Goal: Task Accomplishment & Management: Complete application form

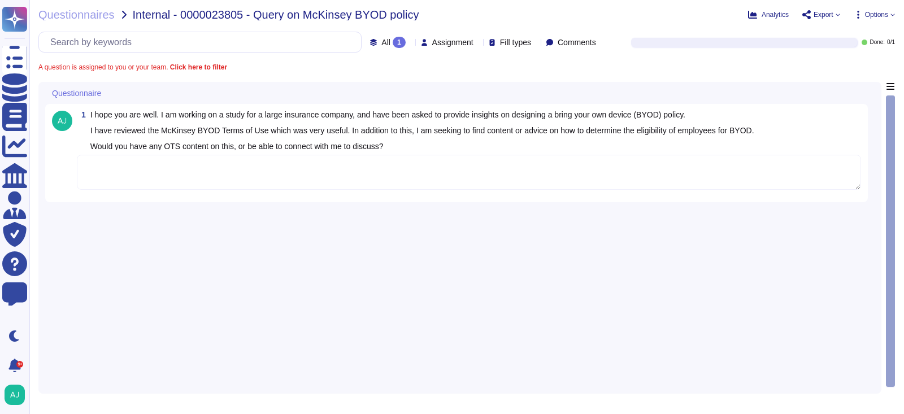
click at [341, 181] on textarea at bounding box center [469, 172] width 784 height 35
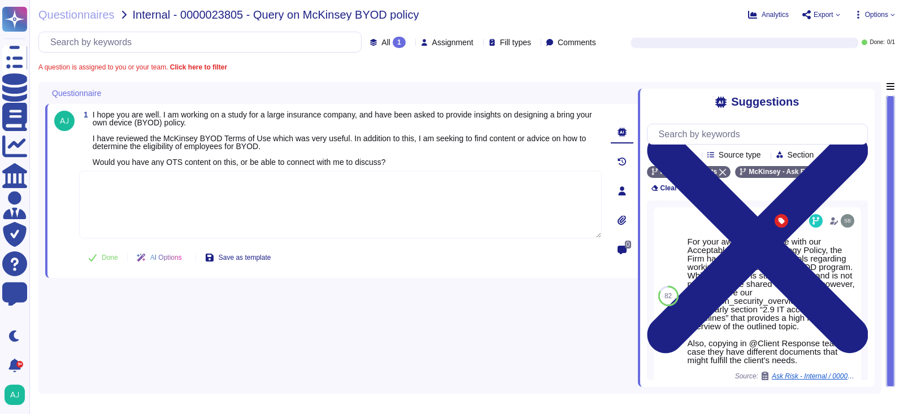
paste textarea "It is a standard in our Firm that we do not share our materials for internal wo…"
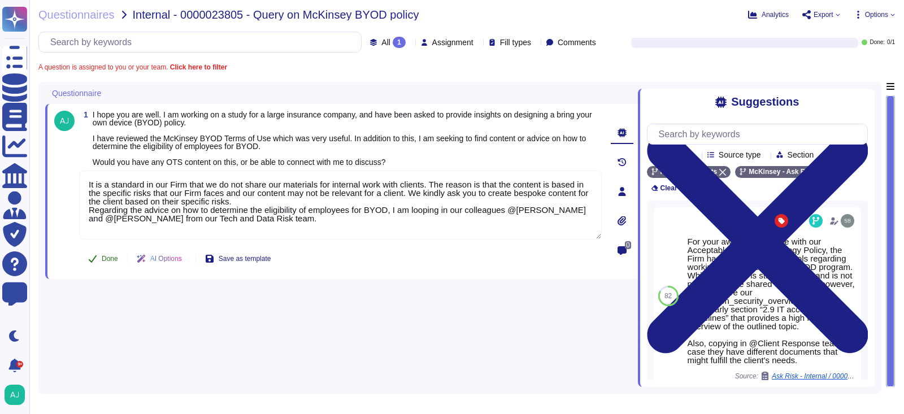
type textarea "It is a standard in our Firm that we do not share our materials for internal wo…"
click at [107, 257] on span "Done" at bounding box center [110, 258] width 16 height 7
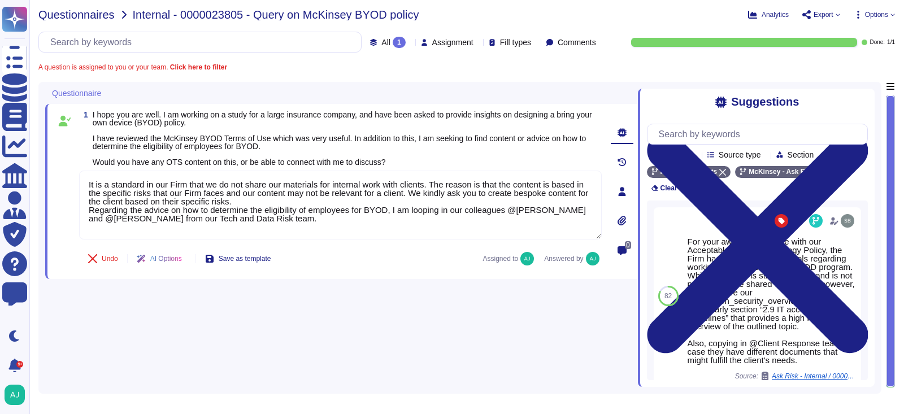
click at [85, 16] on span "Questionnaires" at bounding box center [76, 14] width 76 height 11
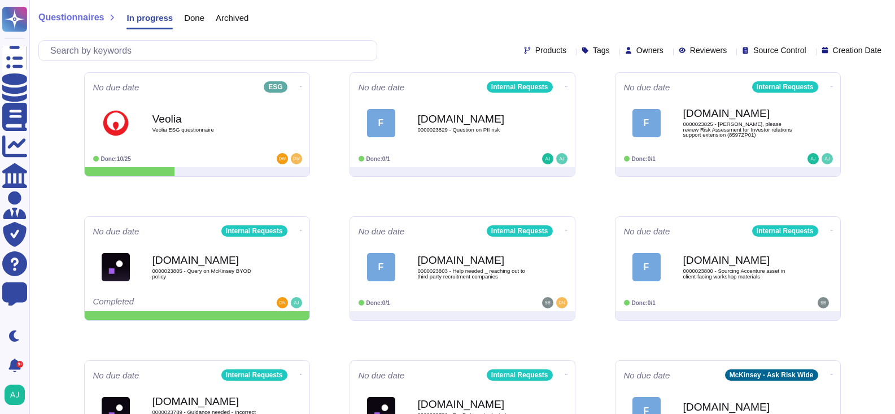
scroll to position [151, 0]
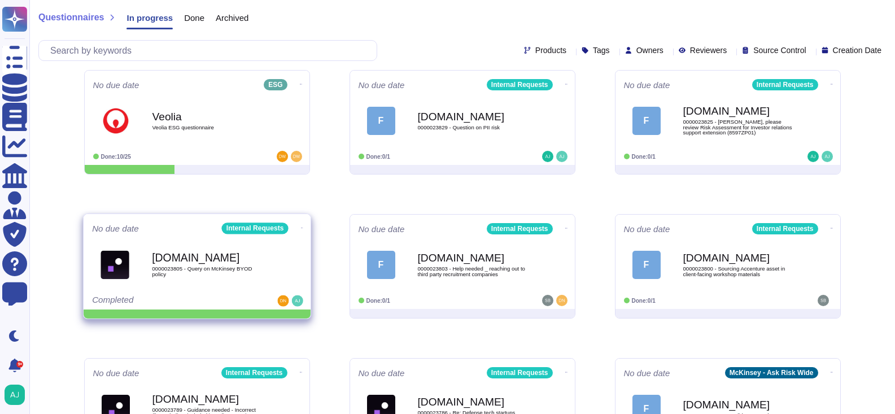
click at [301, 227] on icon at bounding box center [302, 228] width 2 height 3
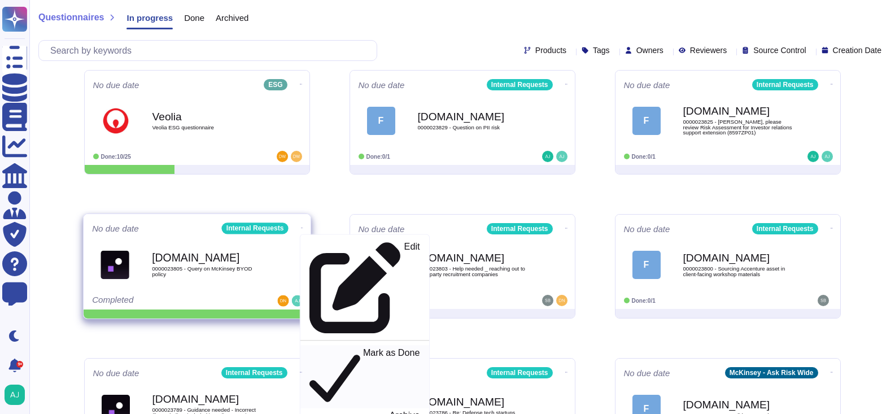
click at [363, 348] on p "Mark as Done" at bounding box center [391, 377] width 57 height 58
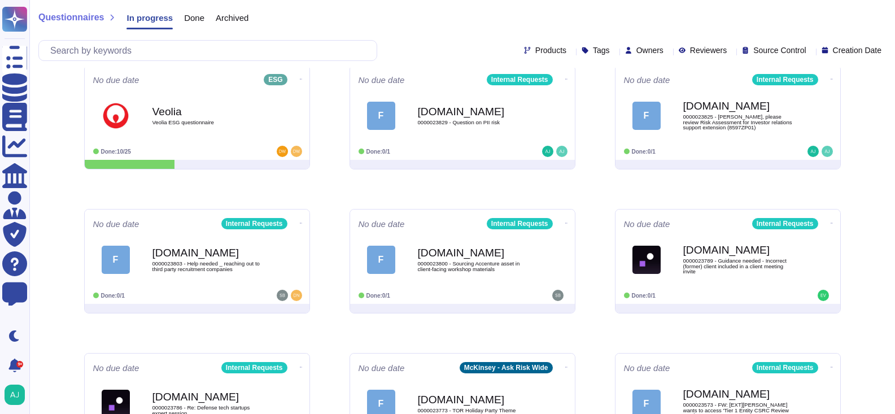
scroll to position [0, 0]
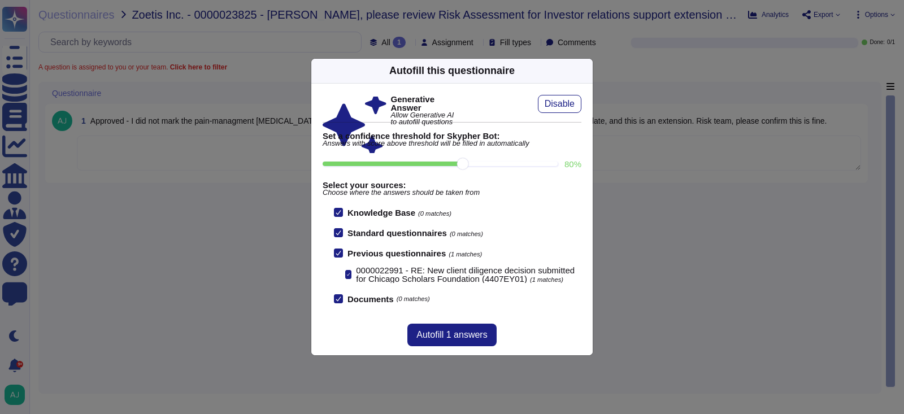
click at [659, 176] on div "Autofill this questionnaire Generative Answer Allow Generative AI to autofill q…" at bounding box center [452, 207] width 904 height 414
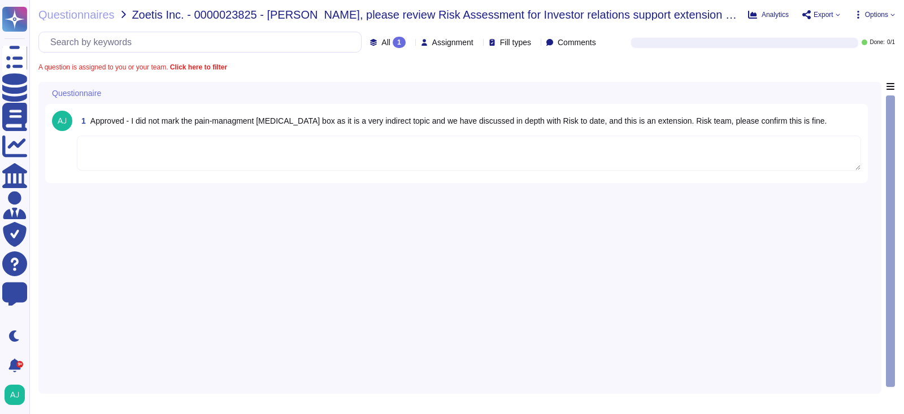
click at [284, 159] on textarea at bounding box center [469, 153] width 784 height 35
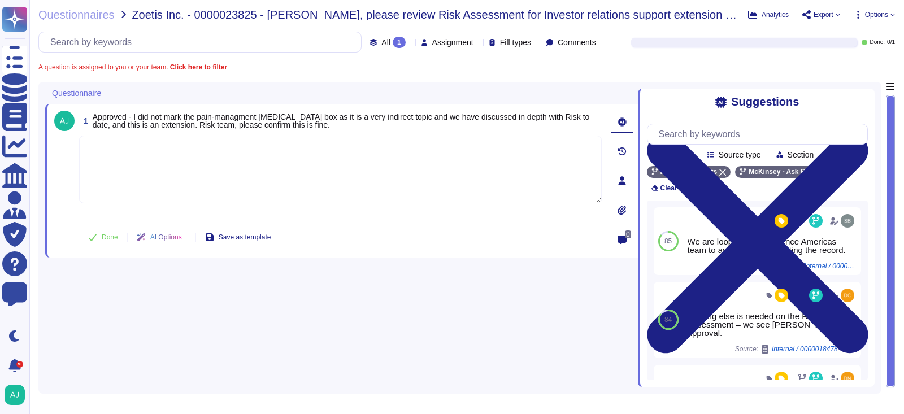
paste textarea "Let me loop in our colleague Mathew – the CSR lead advisor for this engagement …"
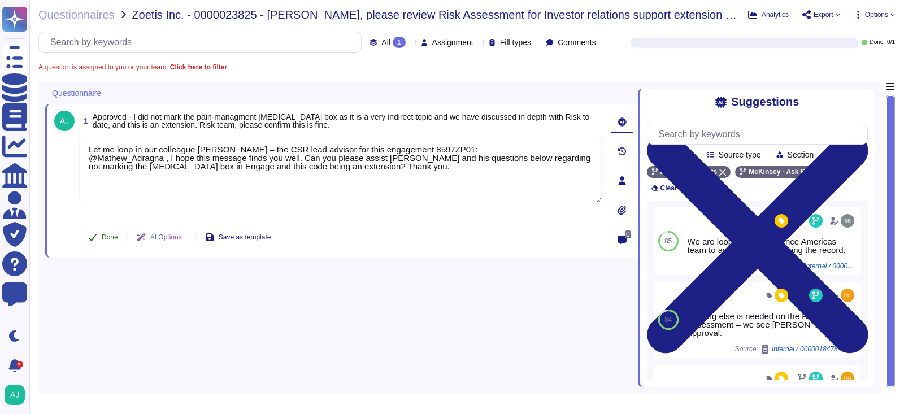
type textarea "Let me loop in our colleague Mathew – the CSR lead advisor for this engagement …"
click at [110, 238] on span "Done" at bounding box center [110, 237] width 16 height 7
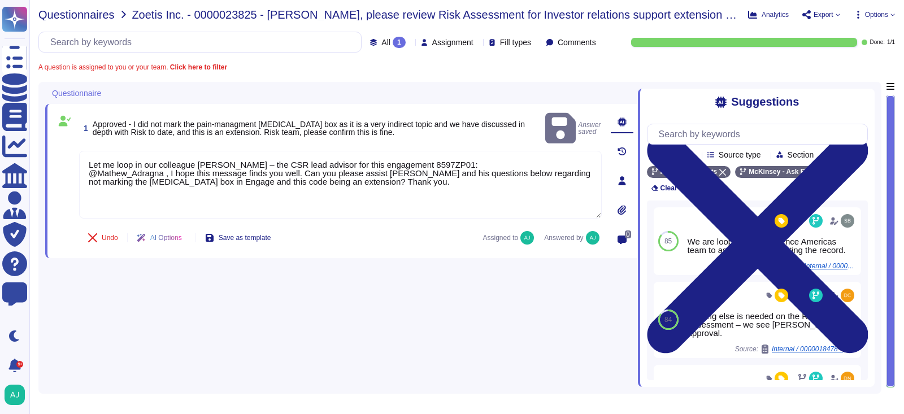
click at [102, 17] on span "Questionnaires" at bounding box center [76, 14] width 76 height 11
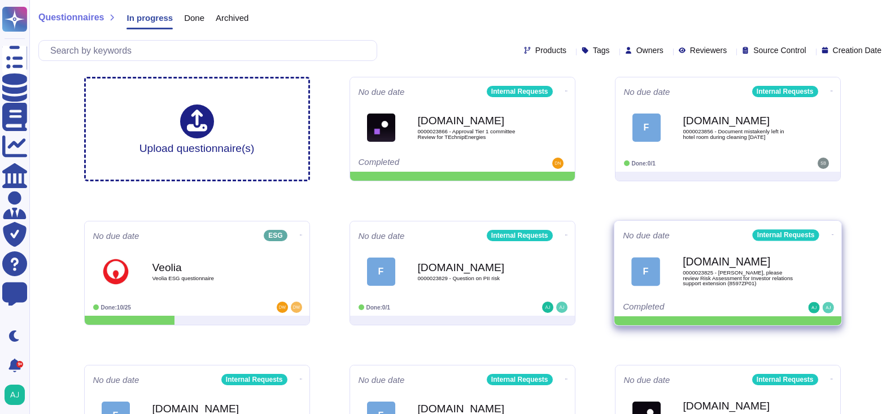
click at [831, 234] on icon at bounding box center [832, 234] width 2 height 1
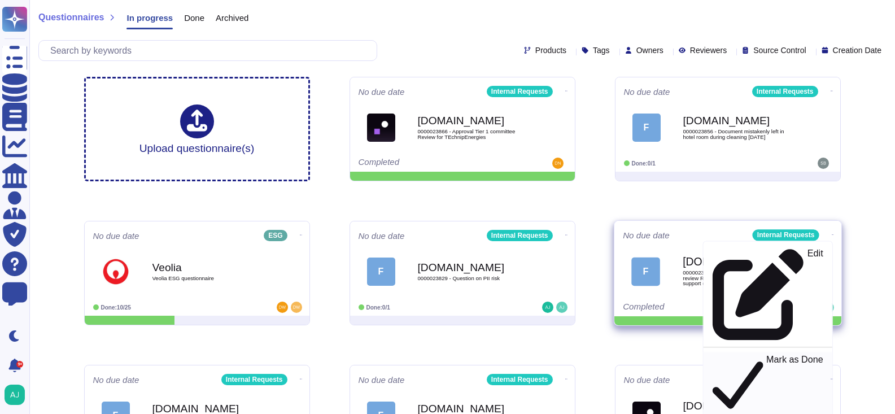
click at [780, 354] on div "Mark as Done" at bounding box center [768, 383] width 110 height 58
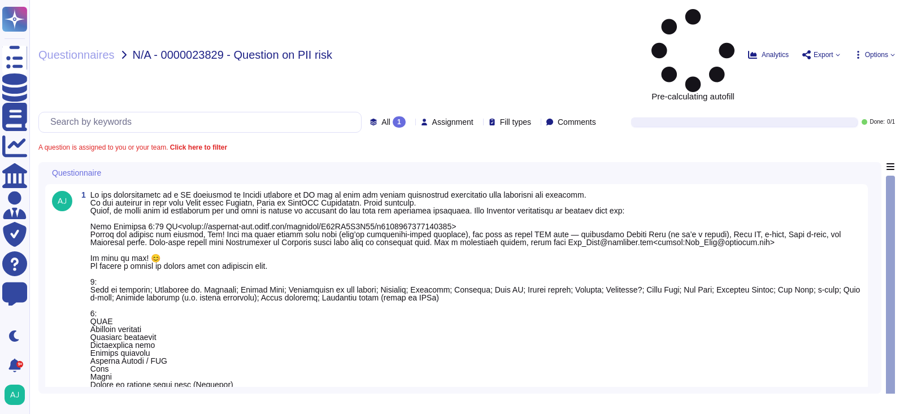
scroll to position [100, 0]
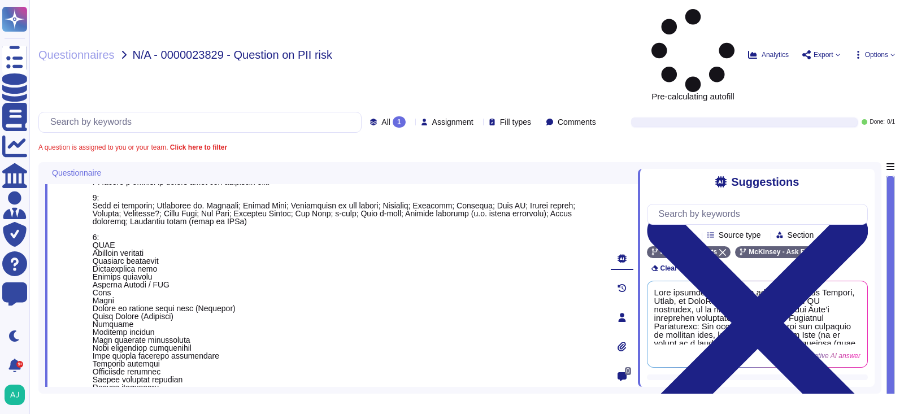
paste textarea "You will find the level of confidential data that each Ai Tool is approved for …"
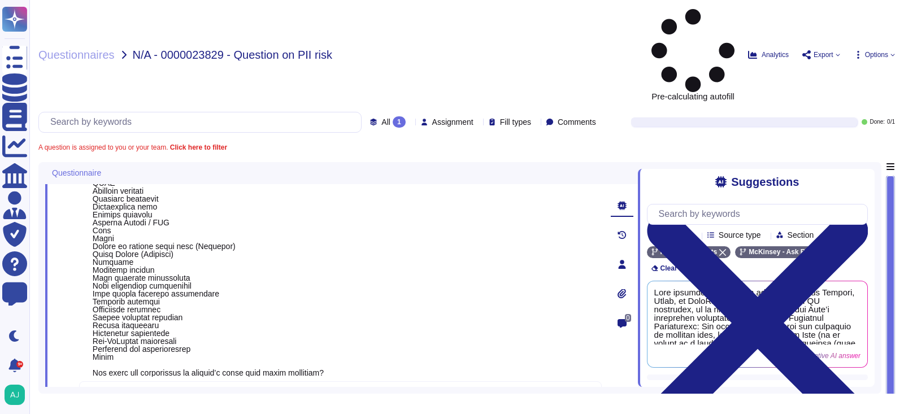
type textarea "You will find the level of confidential data that each Ai Tool is approved for …"
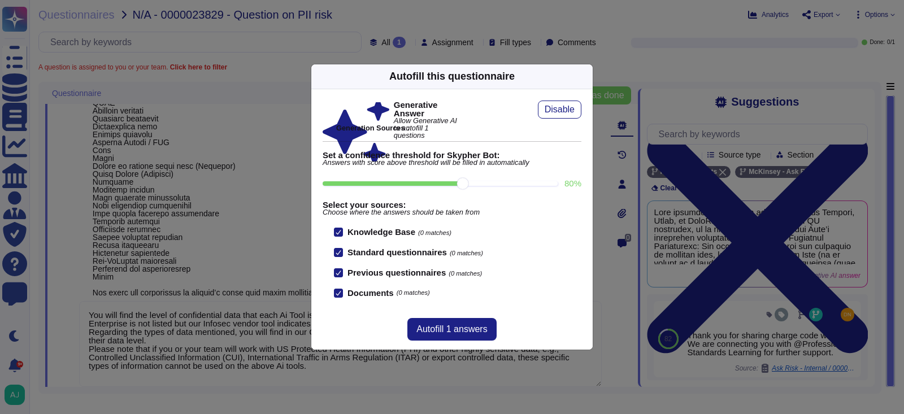
click at [235, 362] on div "Autofill this questionnaire Generative Answer Allow Generative AI to autofill 1…" at bounding box center [452, 207] width 904 height 414
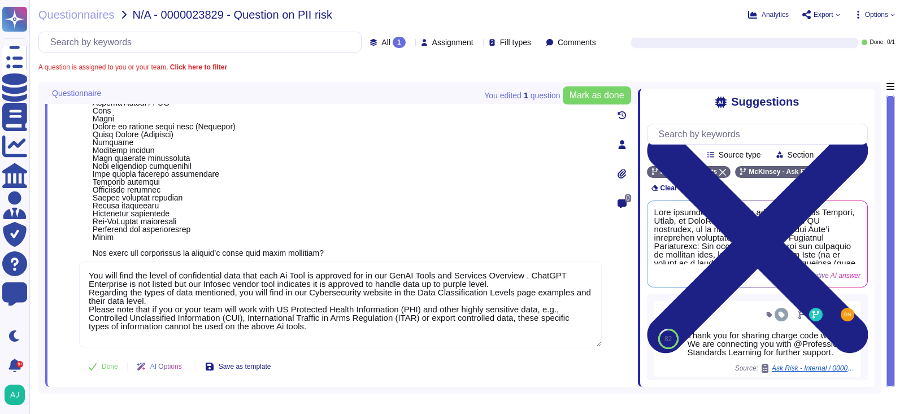
scroll to position [210, 0]
click at [108, 365] on span "Done" at bounding box center [110, 366] width 16 height 7
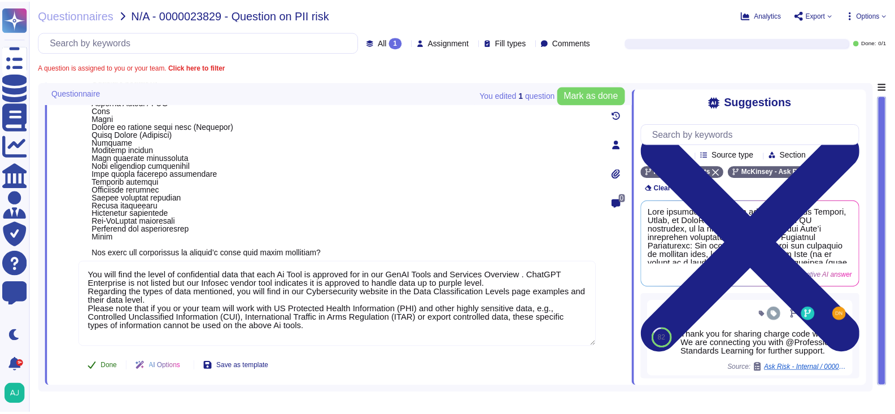
scroll to position [191, 0]
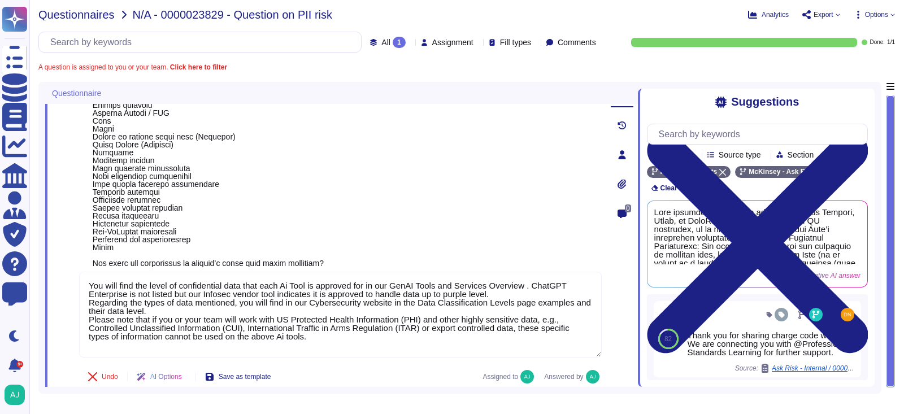
click at [99, 17] on span "Questionnaires" at bounding box center [76, 14] width 76 height 11
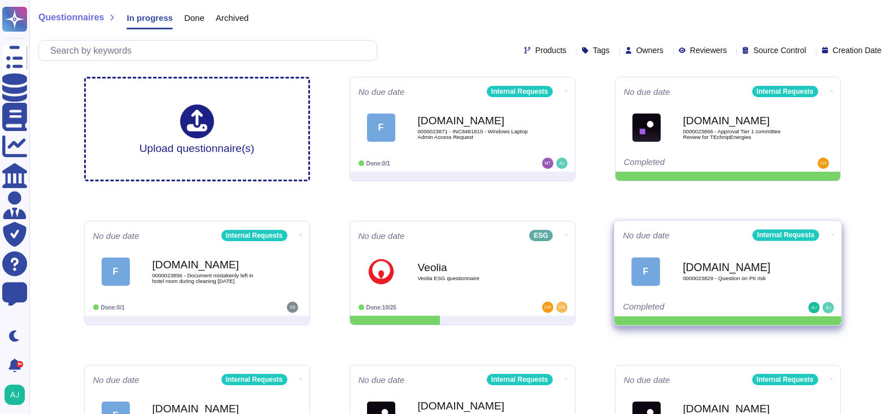
click at [831, 234] on icon at bounding box center [832, 234] width 2 height 1
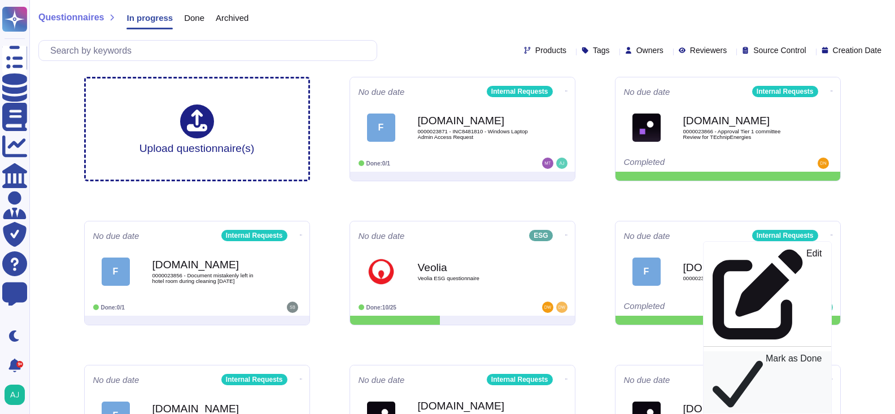
click at [800, 354] on div "Mark as Done" at bounding box center [768, 383] width 110 height 58
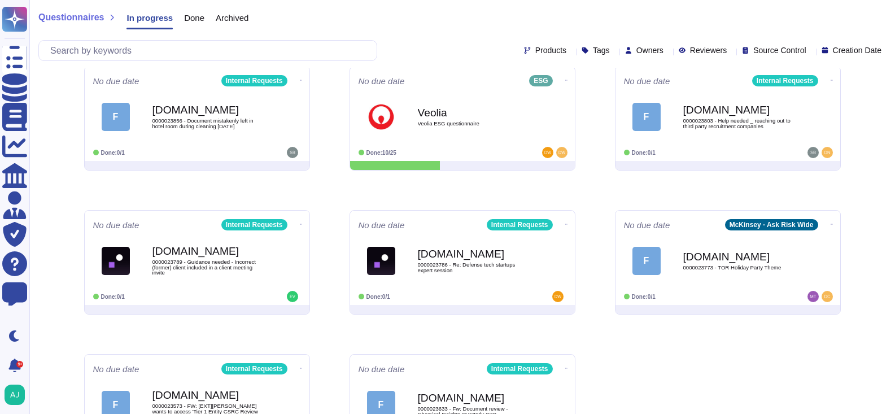
scroll to position [208, 0]
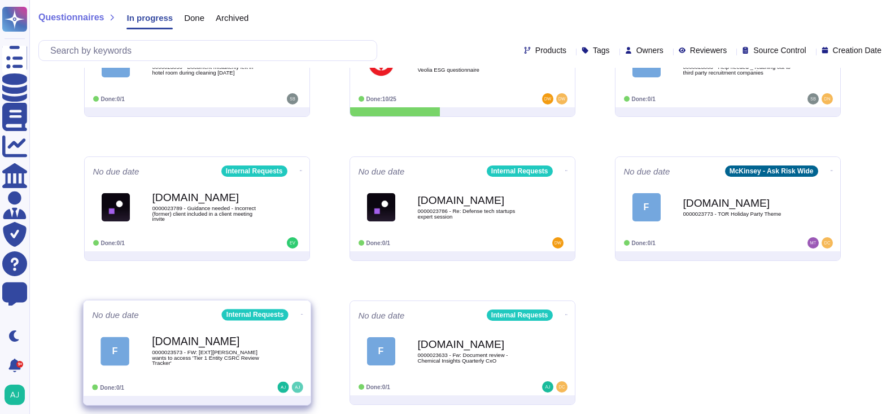
click at [223, 371] on div "Force.com 0000023573 - FW: [EXT]Magdalena Gorniak-Olko wants to access 'Tier 1 …" at bounding box center [209, 351] width 114 height 46
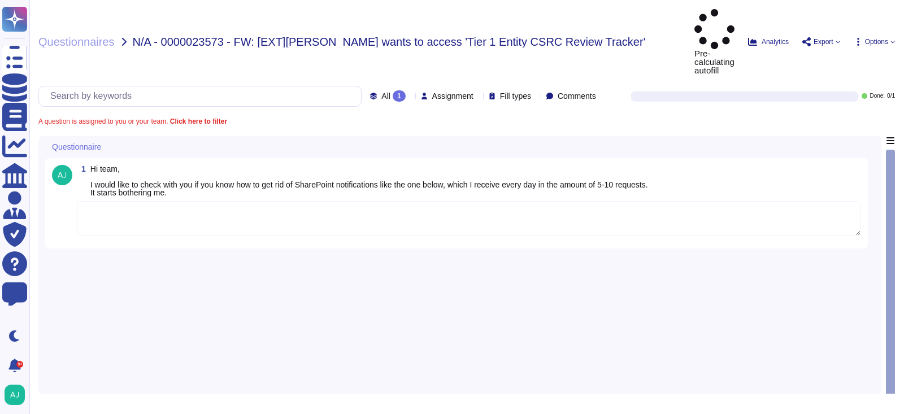
click at [209, 36] on span "N/A - 0000023573 - FW: [EXT]Magdalena Gorniak-Olko wants to access 'Tier 1 Enti…" at bounding box center [389, 41] width 513 height 11
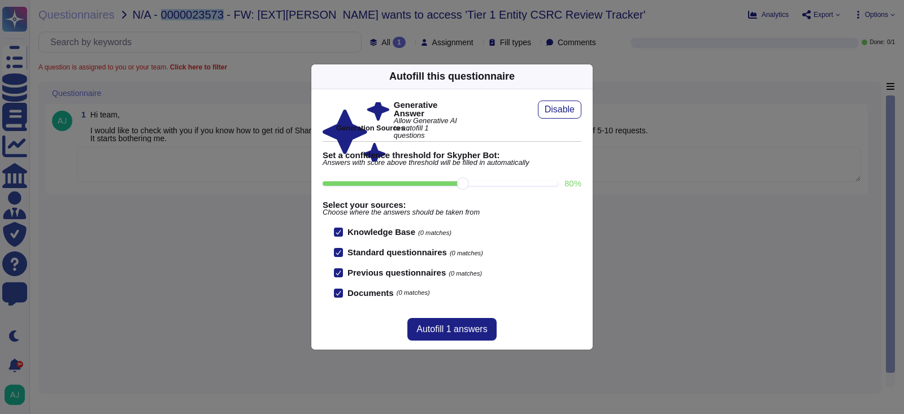
copy span "0000023573"
click at [498, 367] on div "Autofill this questionnaire Generative Answer Allow Generative AI to autofill 1…" at bounding box center [452, 207] width 904 height 414
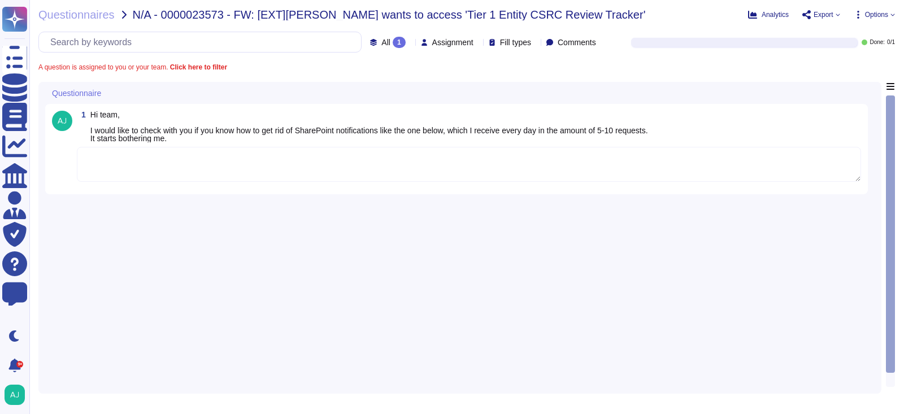
click at [177, 13] on span "N/A - 0000023573 - FW: [EXT]Magdalena Gorniak-Olko wants to access 'Tier 1 Enti…" at bounding box center [389, 14] width 513 height 11
copy span "0000023573"
click at [275, 171] on textarea at bounding box center [469, 164] width 784 height 35
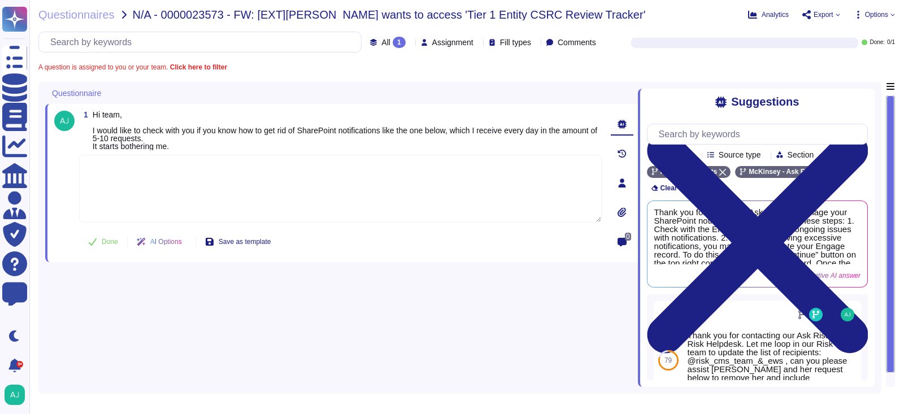
paste textarea "Thank you for the additional information. I am looping in our GHD team to help …"
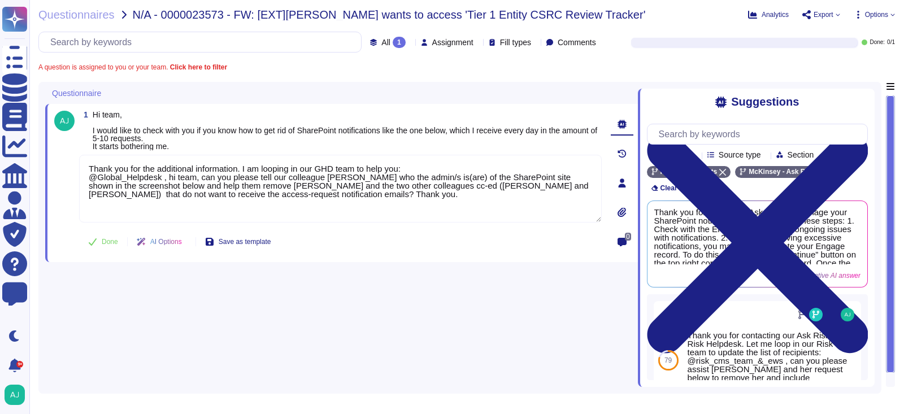
type textarea "Thank you for the additional information. I am looping in our GHD team to help …"
click at [104, 240] on span "Done" at bounding box center [110, 241] width 16 height 7
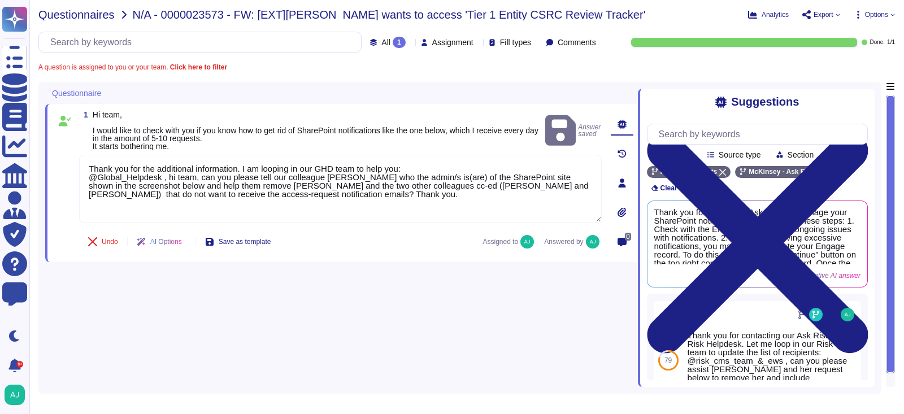
click at [99, 15] on span "Questionnaires" at bounding box center [76, 14] width 76 height 11
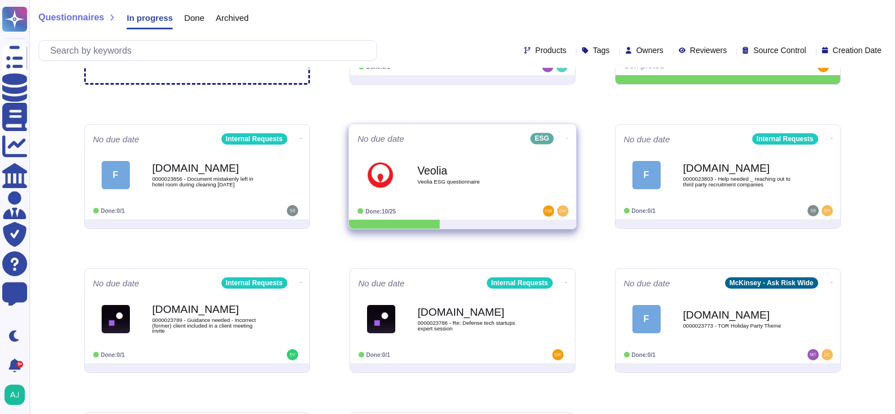
scroll to position [208, 0]
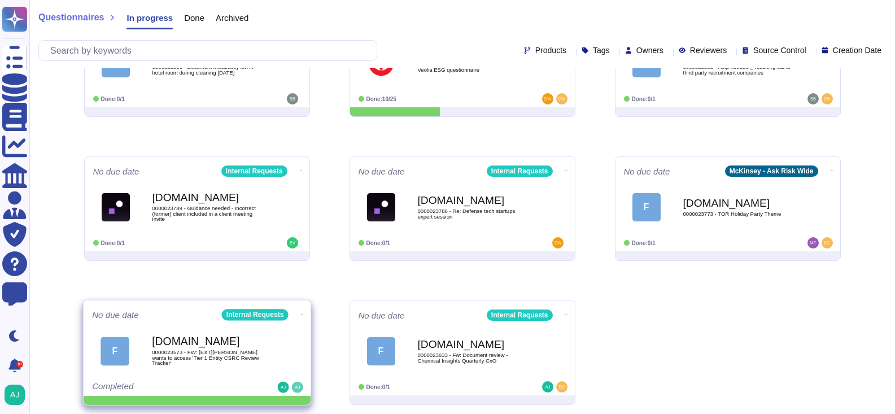
click at [301, 314] on icon at bounding box center [302, 314] width 2 height 1
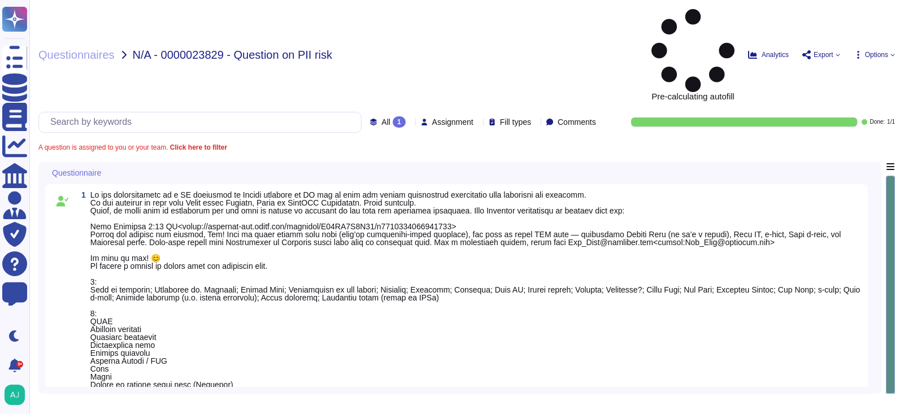
type textarea "You will find the level of confidential data that each Ai Tool is approved for …"
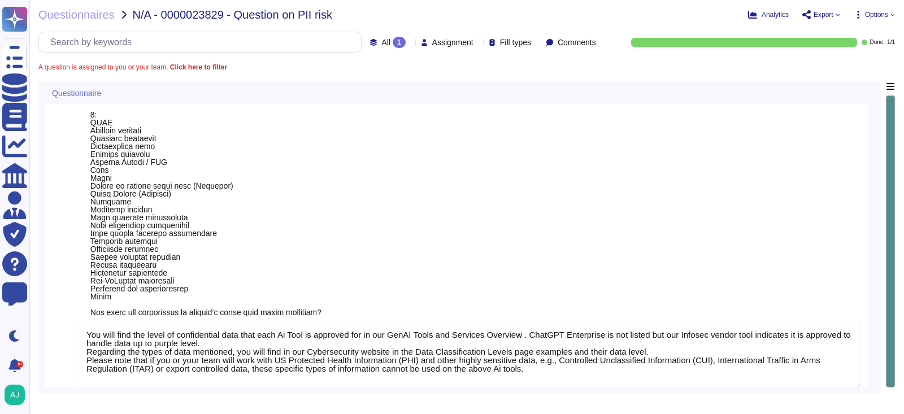
scroll to position [147, 0]
